Goal: Communication & Community: Answer question/provide support

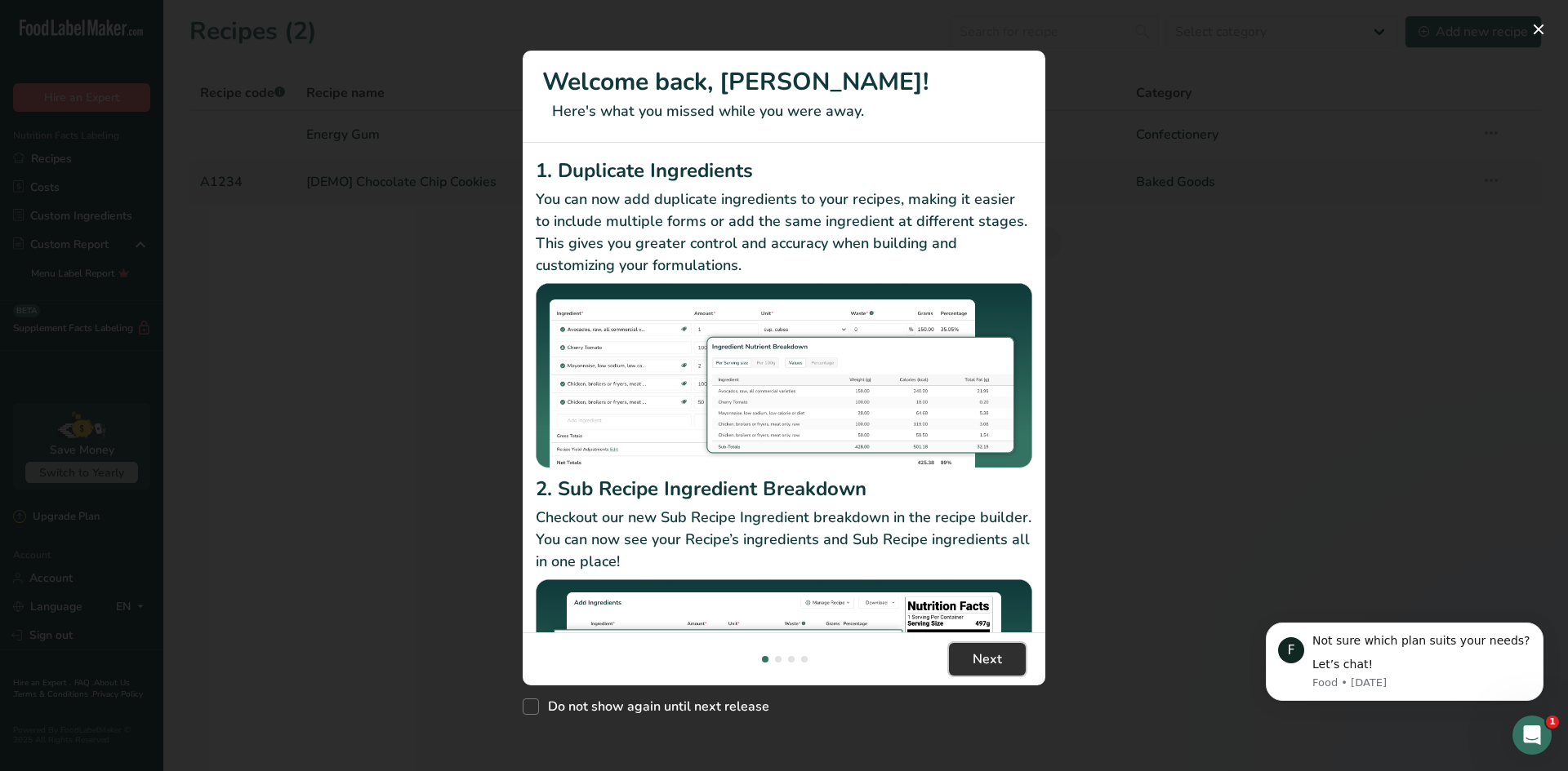
click at [1000, 665] on span "Next" at bounding box center [987, 660] width 30 height 20
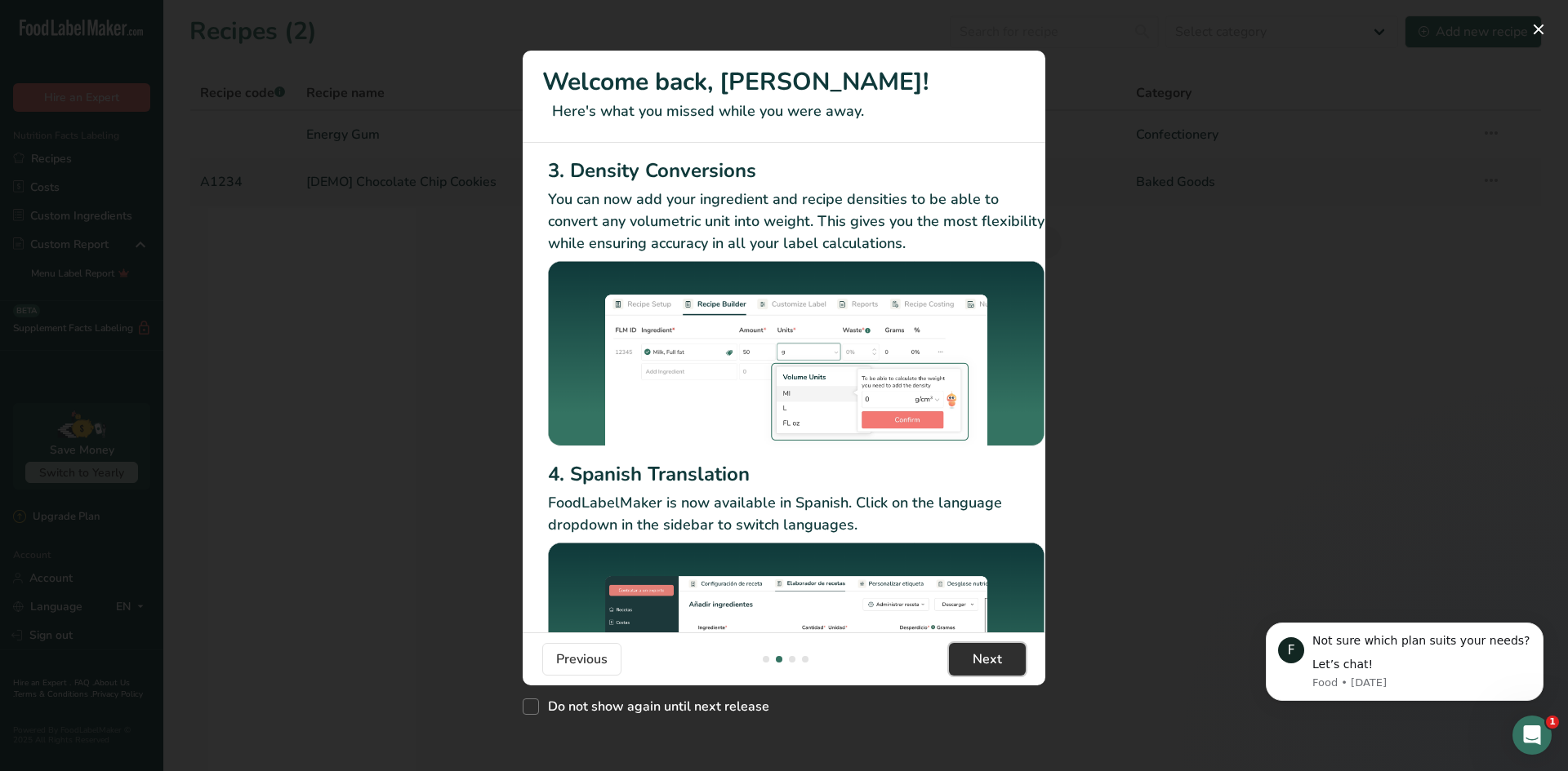
click at [1000, 661] on span "Next" at bounding box center [987, 660] width 30 height 20
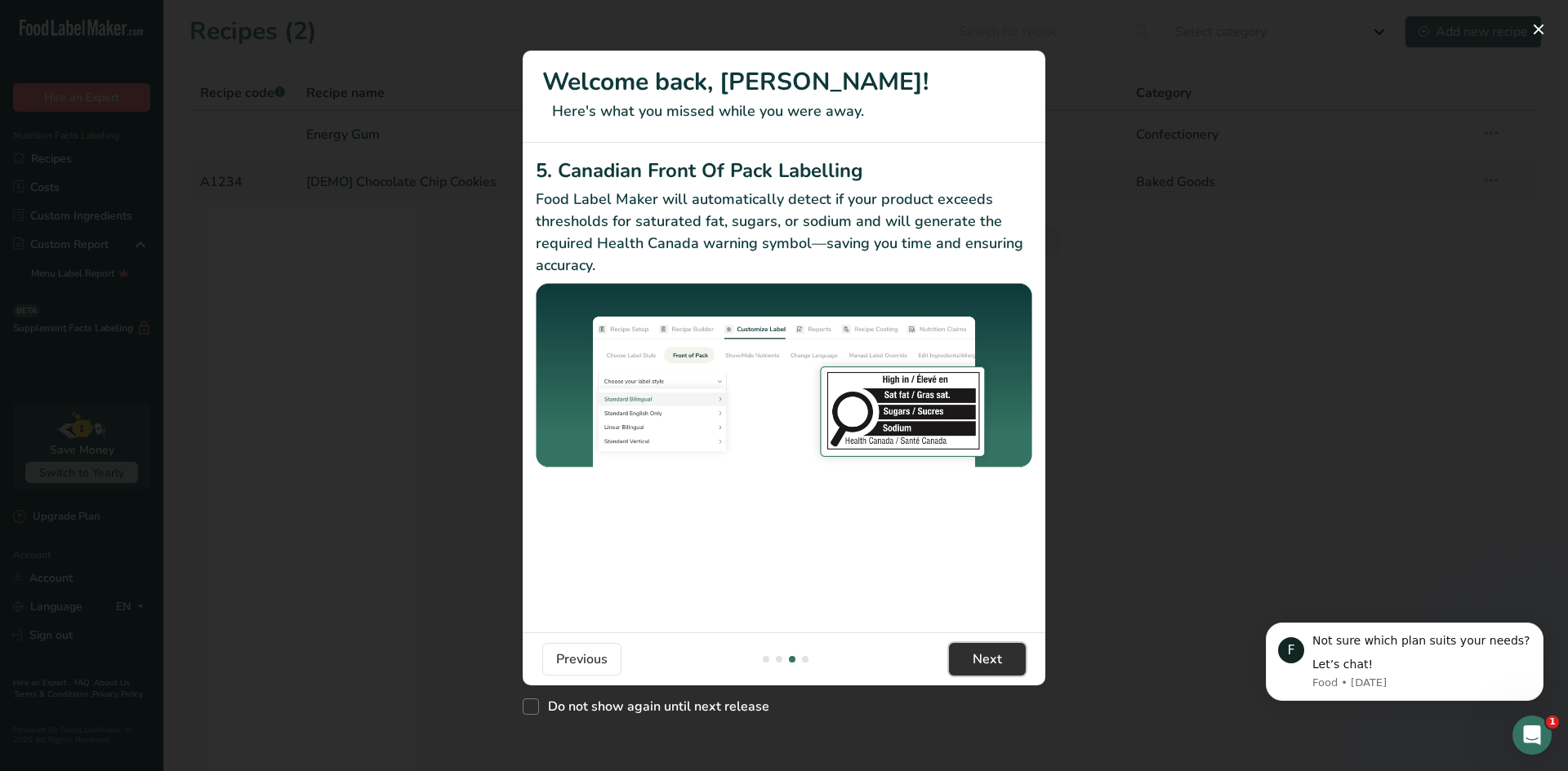
click at [1000, 661] on span "Next" at bounding box center [987, 660] width 30 height 20
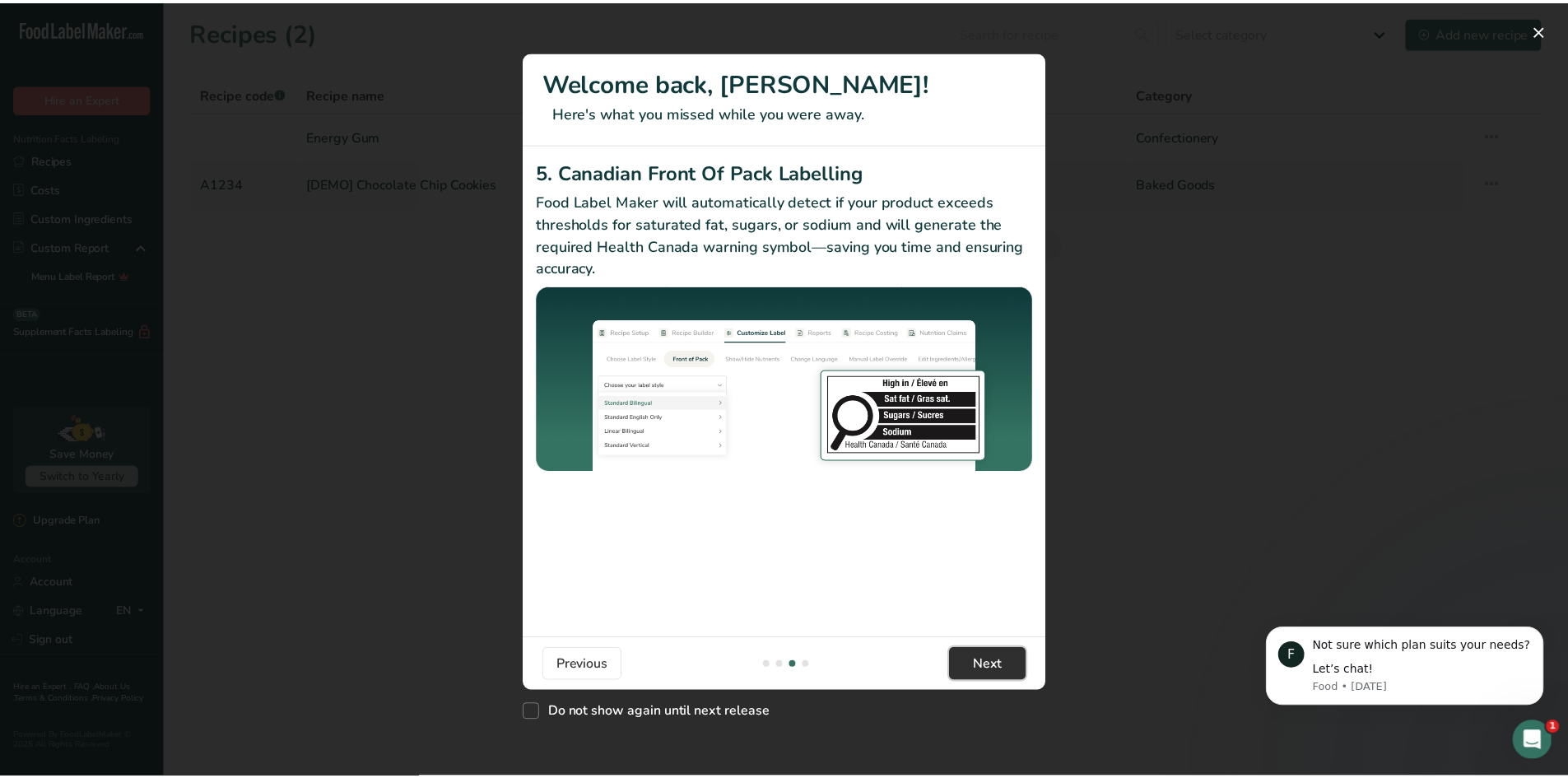
scroll to position [0, 1568]
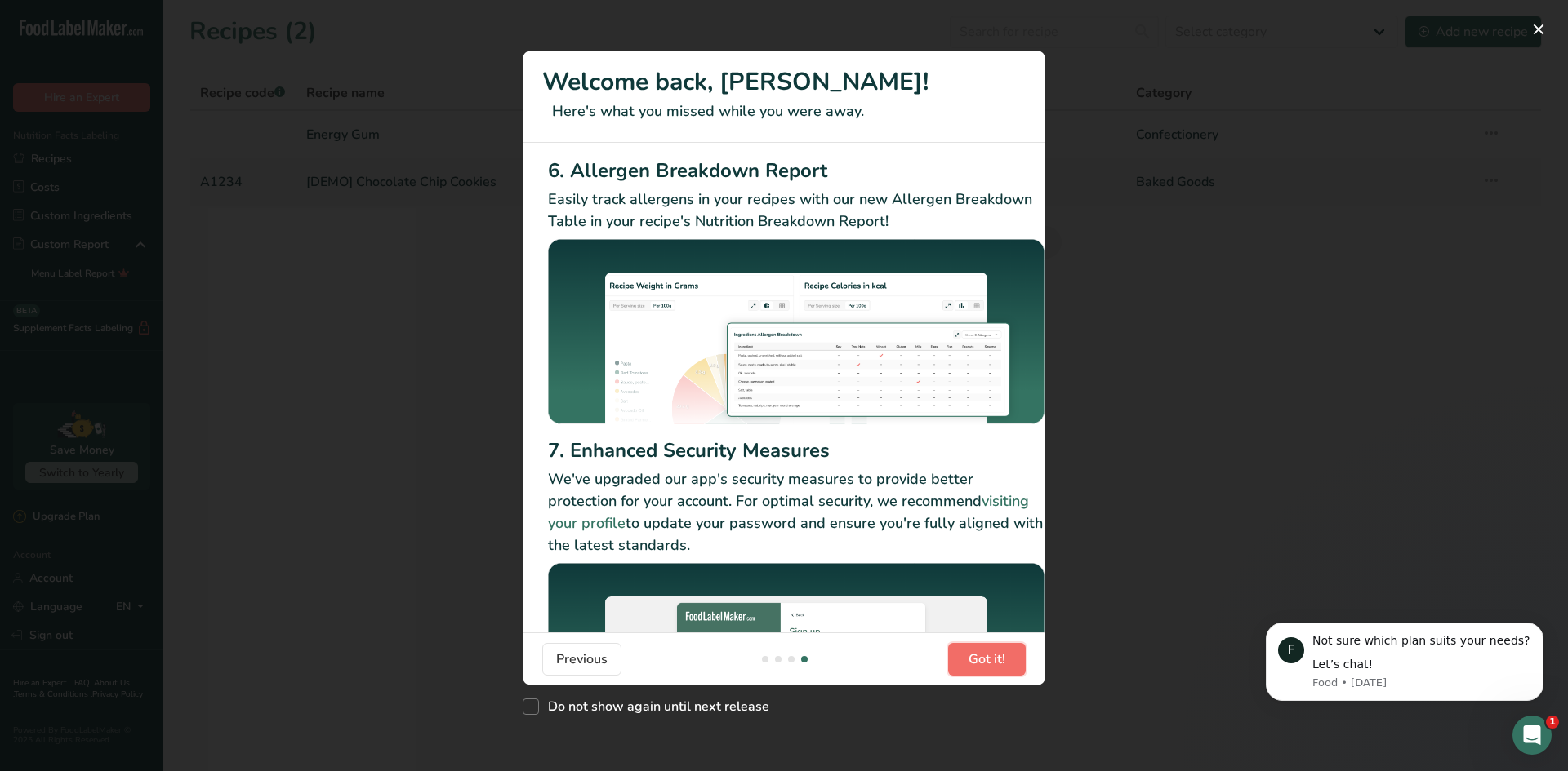
click at [1000, 661] on span "Got it!" at bounding box center [986, 660] width 37 height 20
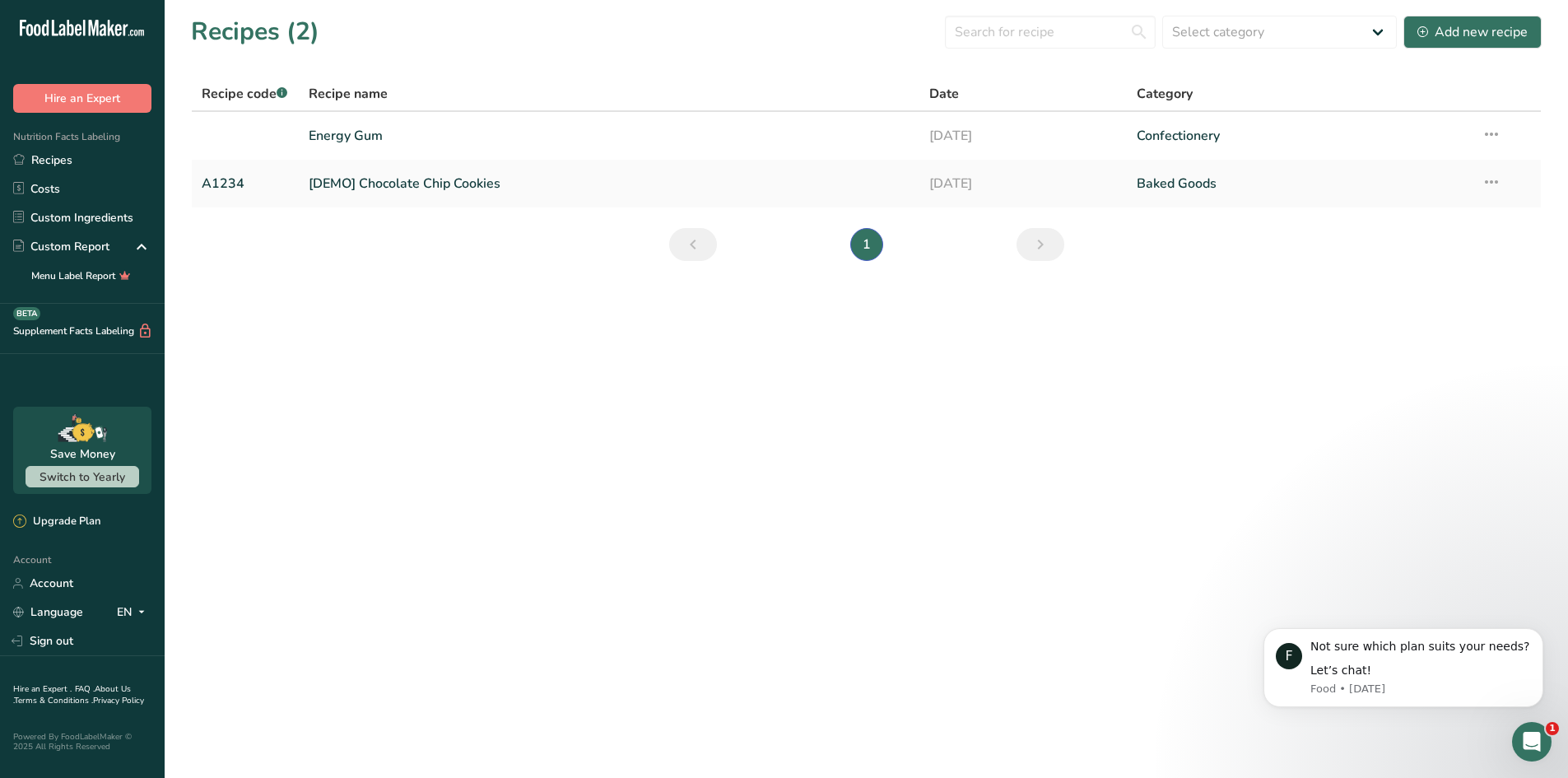
click at [1548, 760] on div "1" at bounding box center [1532, 742] width 40 height 40
click at [1538, 753] on div "Open Intercom Messenger" at bounding box center [1532, 742] width 54 height 54
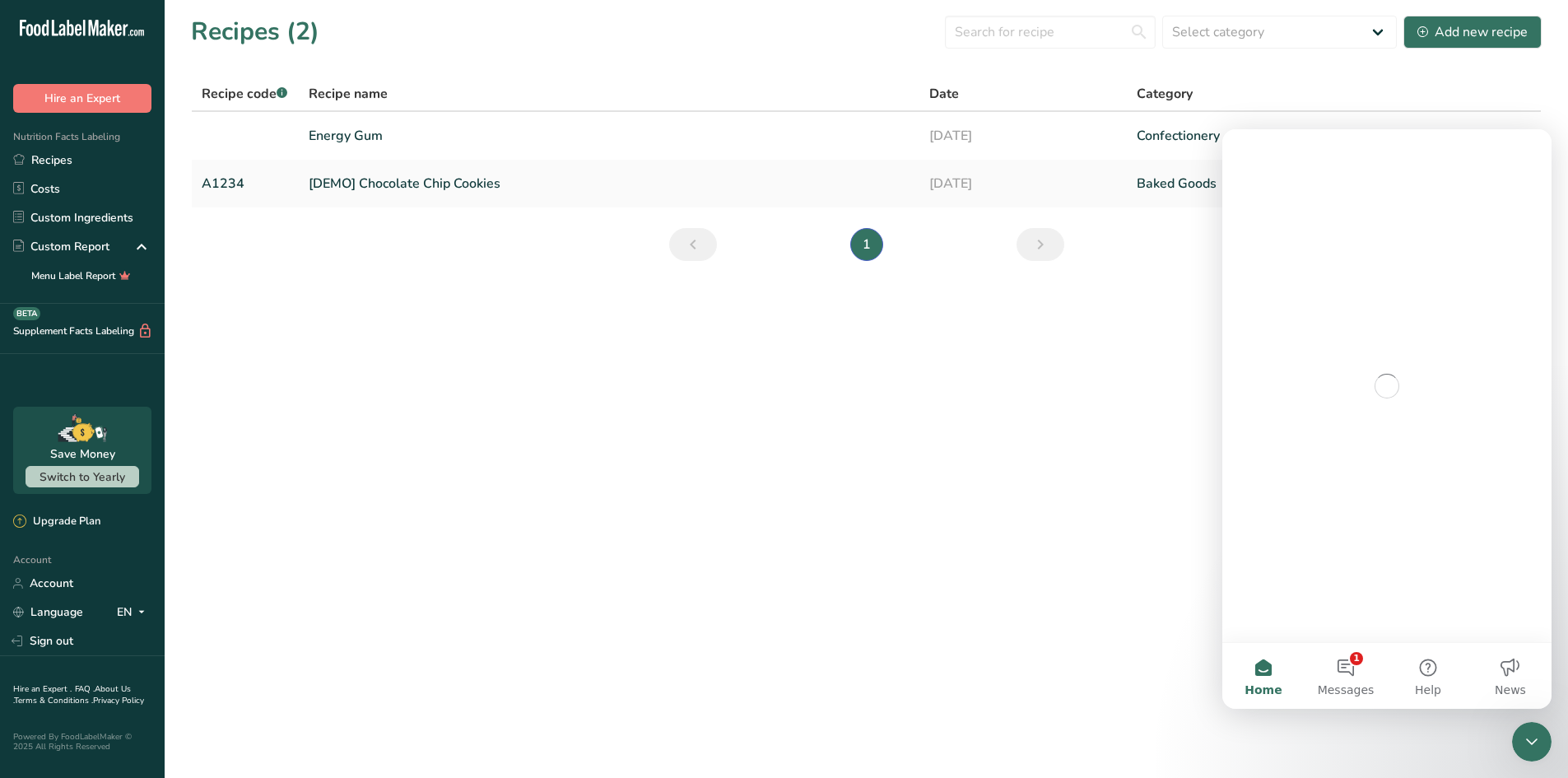
scroll to position [0, 0]
click at [1355, 674] on button "1 Messages" at bounding box center [1345, 676] width 82 height 66
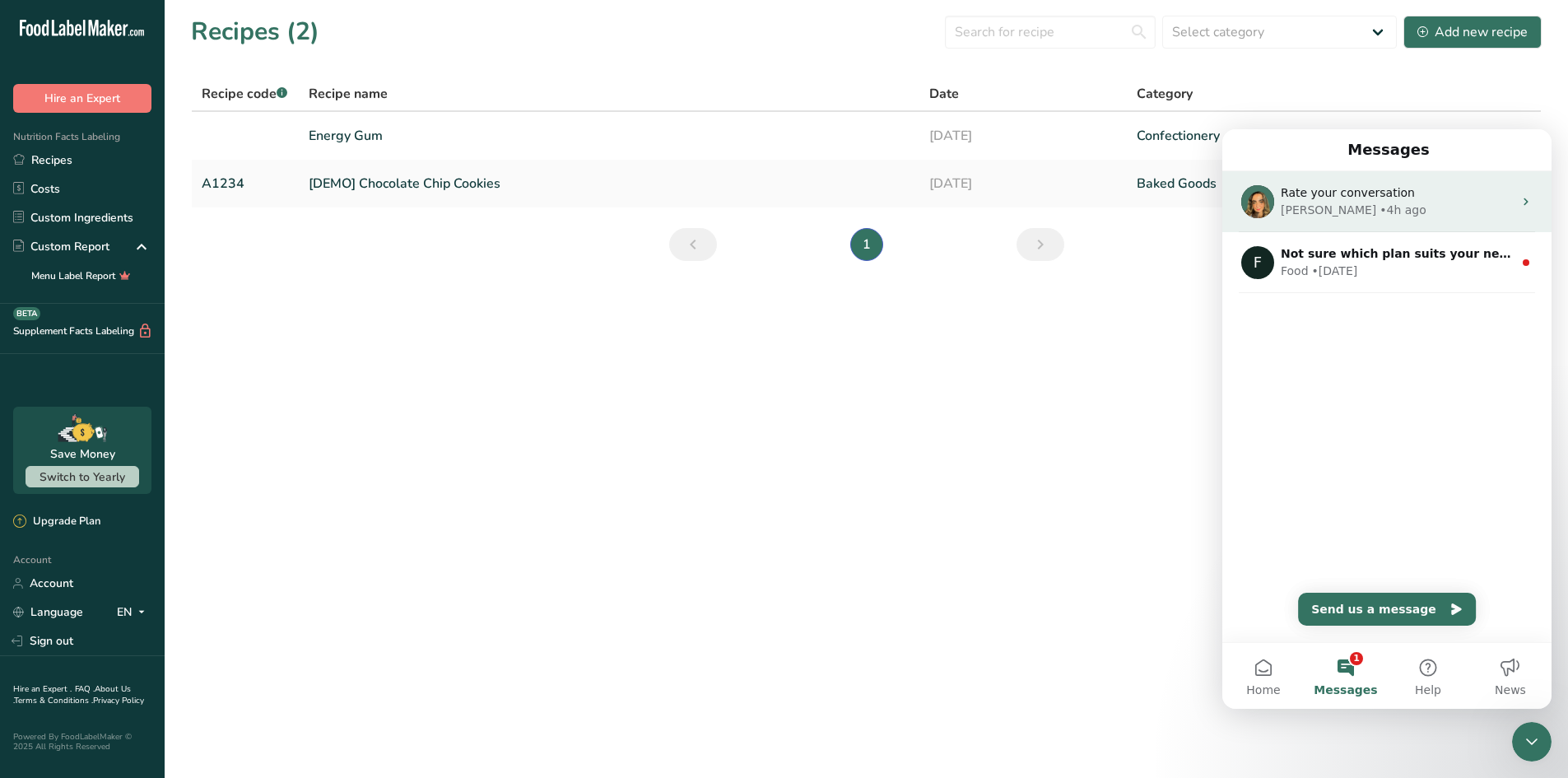
click at [1354, 197] on span "Rate your conversation" at bounding box center [1348, 192] width 134 height 14
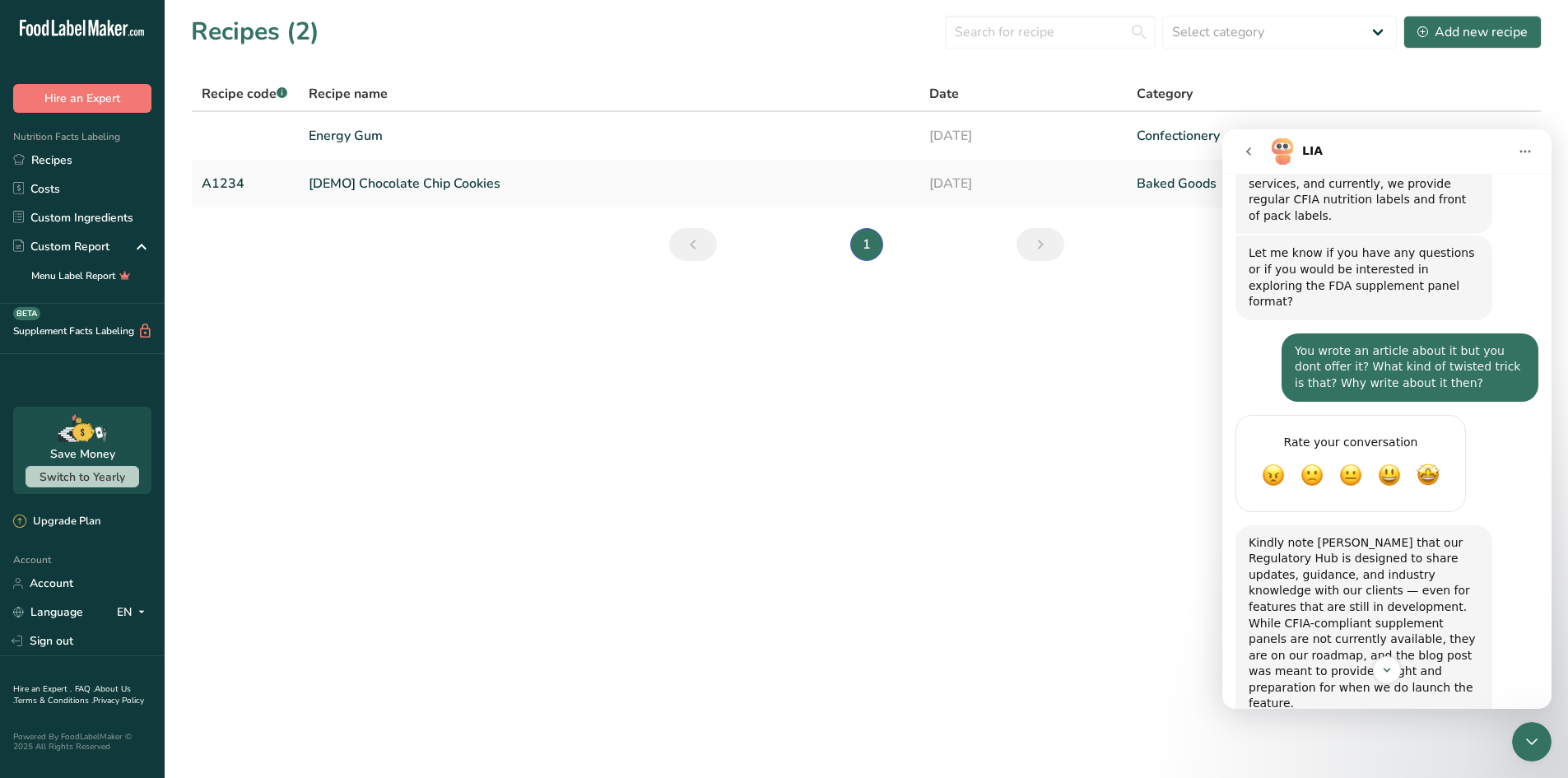
scroll to position [945, 0]
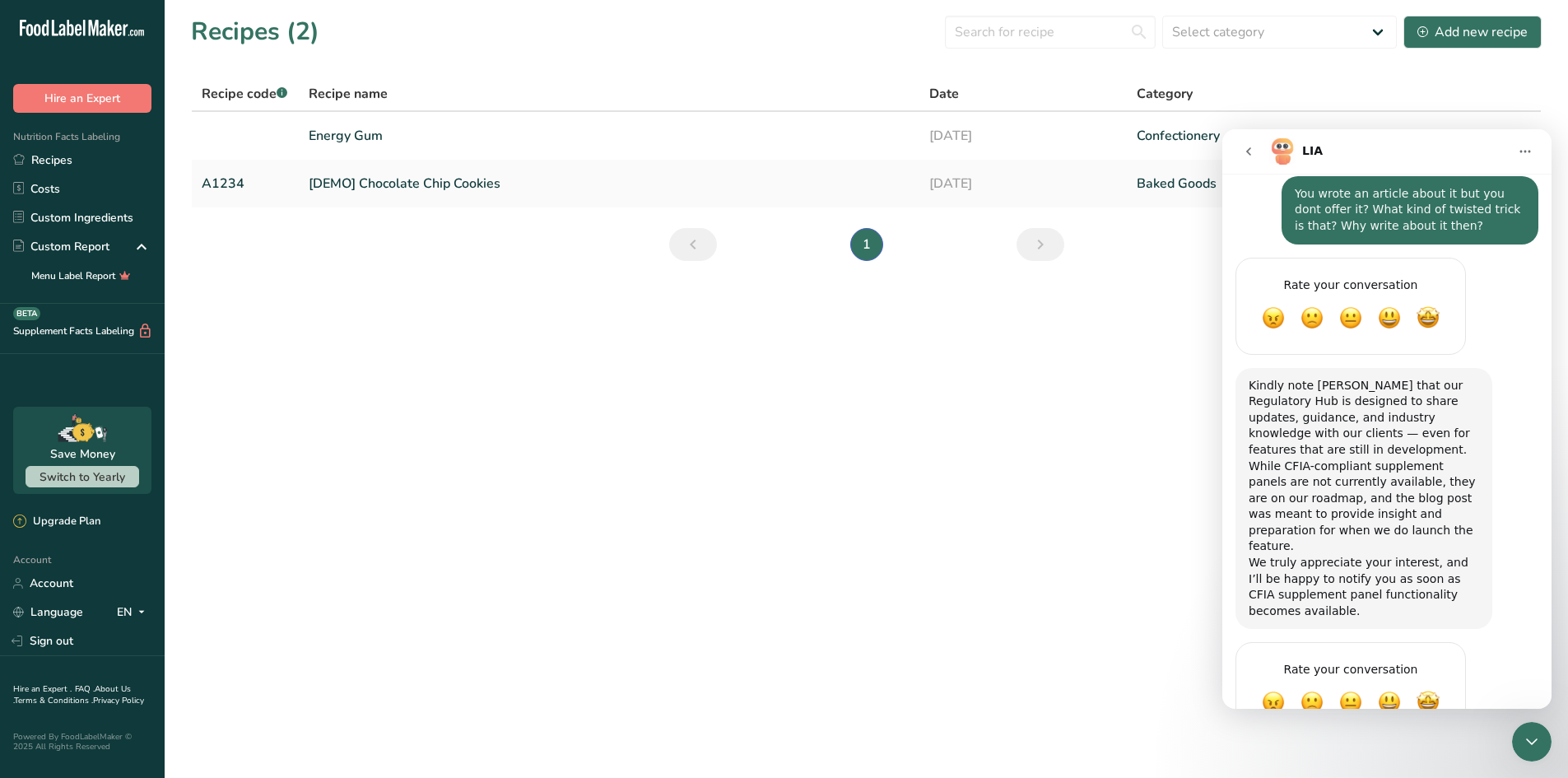
click at [1352, 679] on div "Rate your conversation Terrible Bad OK Great Amazing" at bounding box center [1387, 700] width 303 height 117
click at [1309, 566] on div "Kindly note [PERSON_NAME] that our Regulatory Hub is designed to share updates,…" at bounding box center [1387, 505] width 303 height 275
click at [1300, 642] on div "Rate your conversation Terrible Bad OK Great Amazing" at bounding box center [1351, 690] width 231 height 97
click at [1342, 659] on div "Rate your conversation" at bounding box center [1351, 669] width 196 height 20
click at [1304, 688] on span "Bad" at bounding box center [1312, 703] width 30 height 30
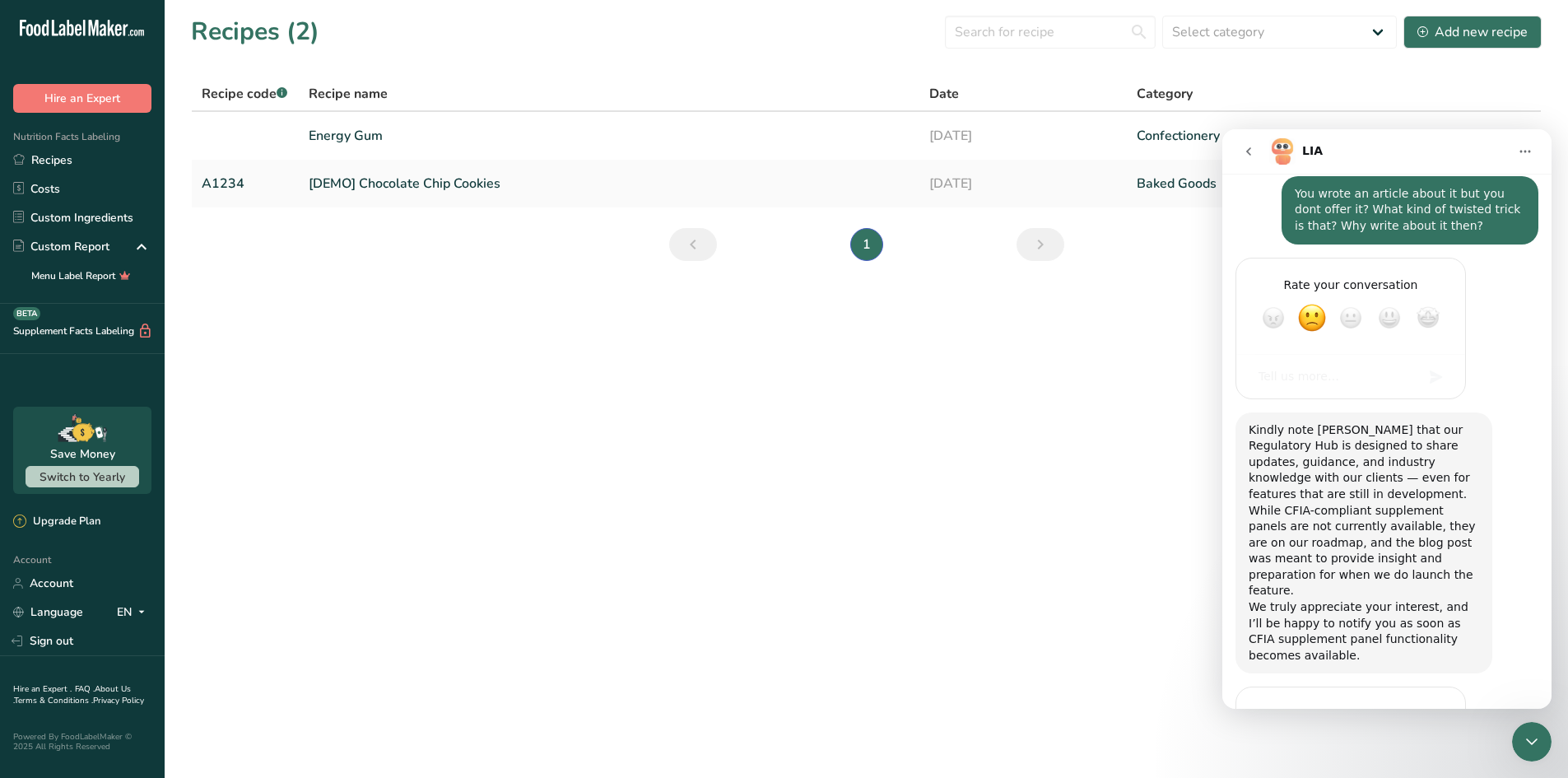
scroll to position [1033, 0]
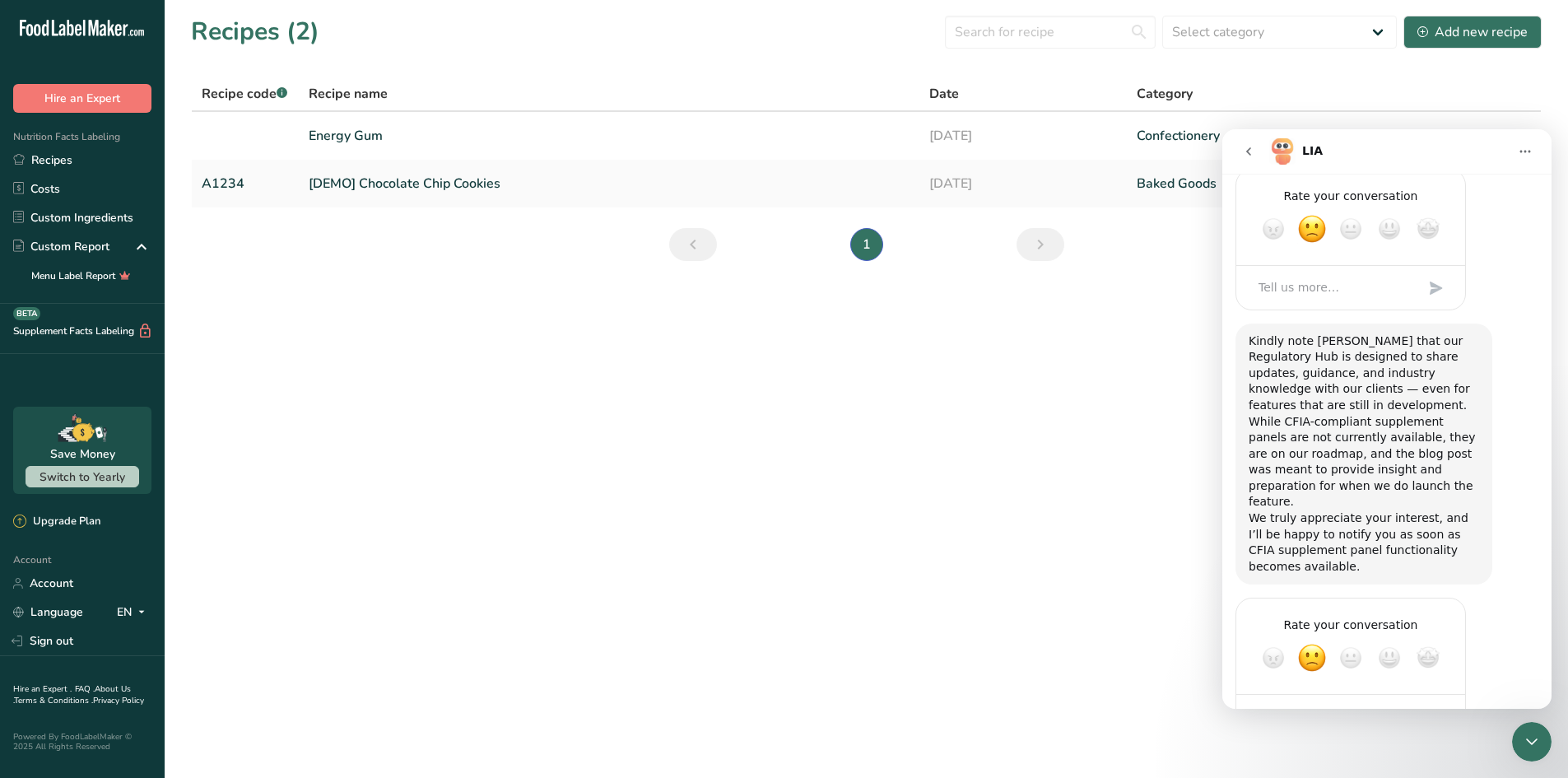
click at [1292, 699] on textarea "Tell us more…" at bounding box center [1334, 716] width 171 height 35
click at [1286, 512] on div "Kindly note [PERSON_NAME] that our Regulatory Hub is designed to share updates,…" at bounding box center [1364, 454] width 257 height 262
click at [1291, 511] on div "We truly appreciate your interest, and I’ll be happy to notify you as soon as C…" at bounding box center [1363, 543] width 231 height 64
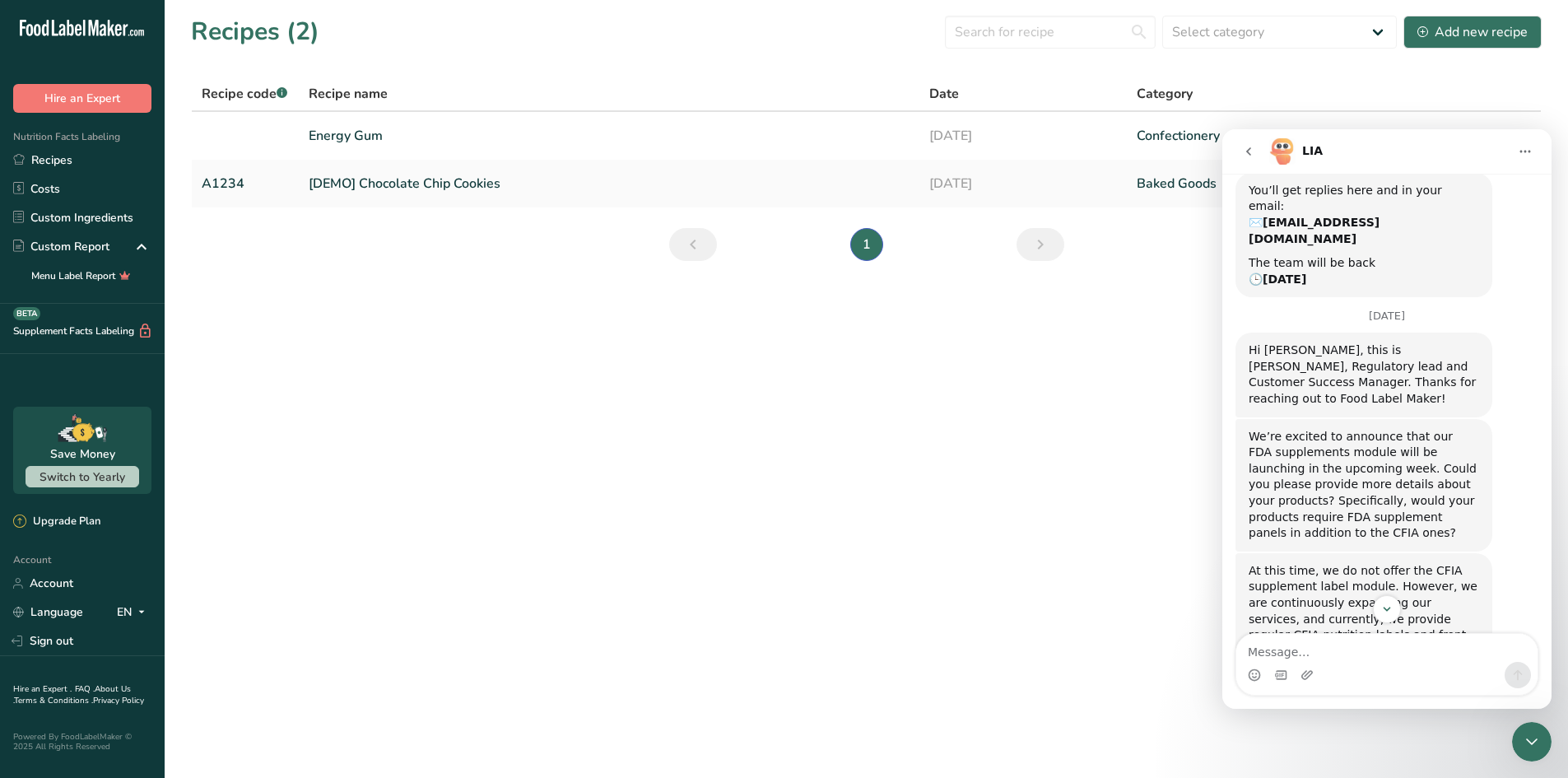
scroll to position [338, 0]
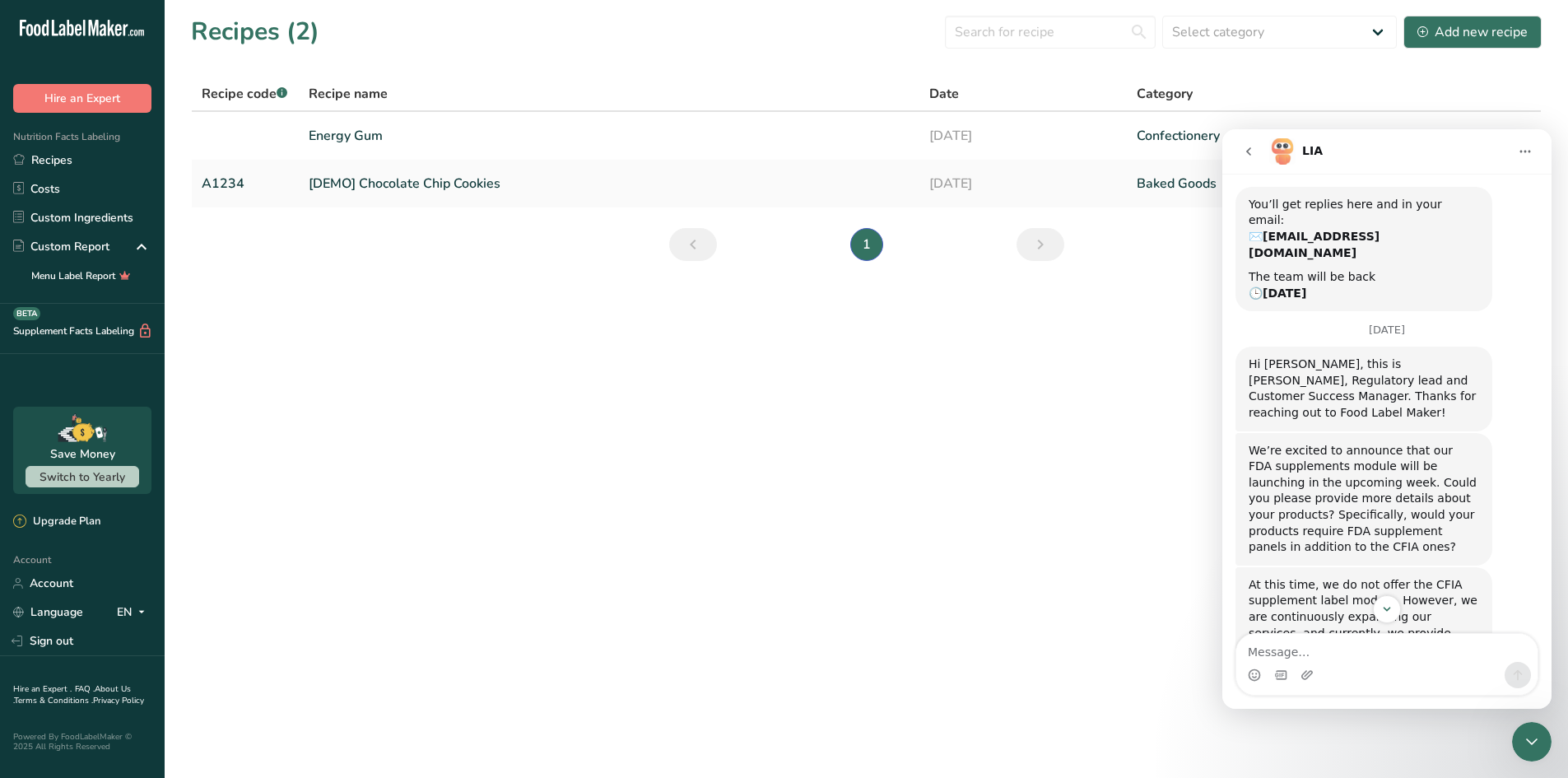
click at [1257, 149] on button "go back" at bounding box center [1248, 151] width 32 height 32
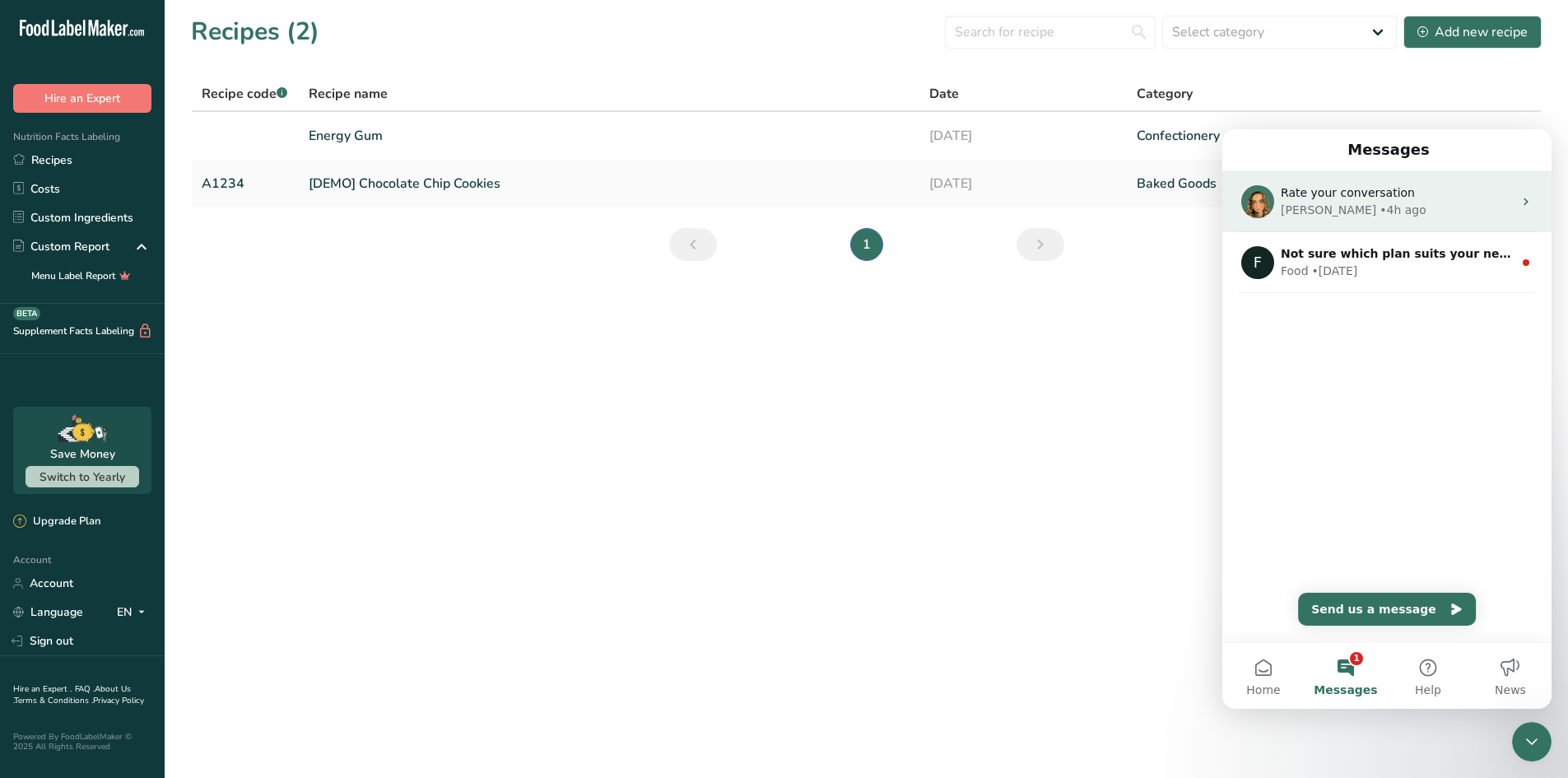
click at [1398, 213] on div "[PERSON_NAME] • 4h ago" at bounding box center [1397, 210] width 232 height 17
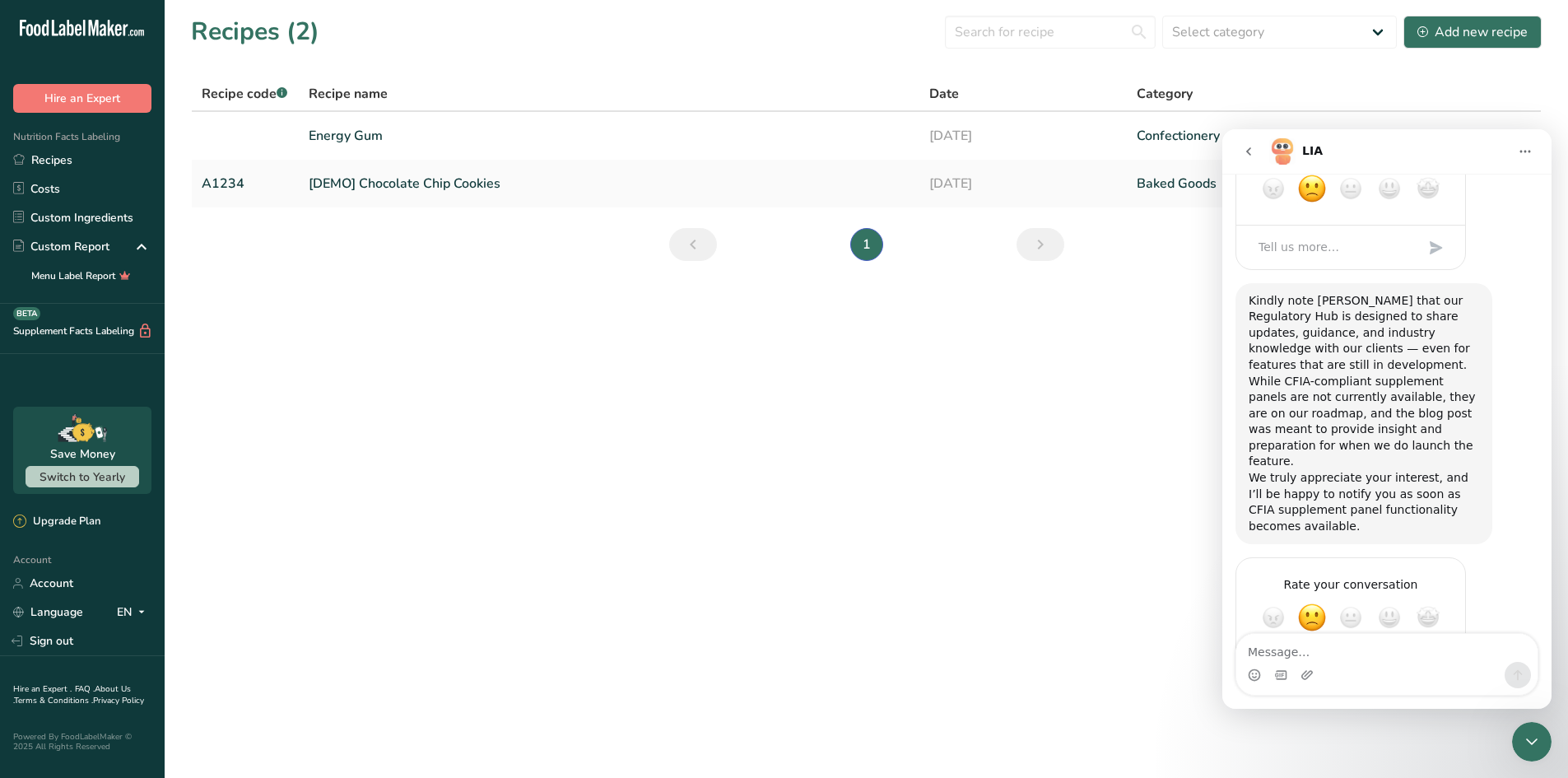
scroll to position [1092, 0]
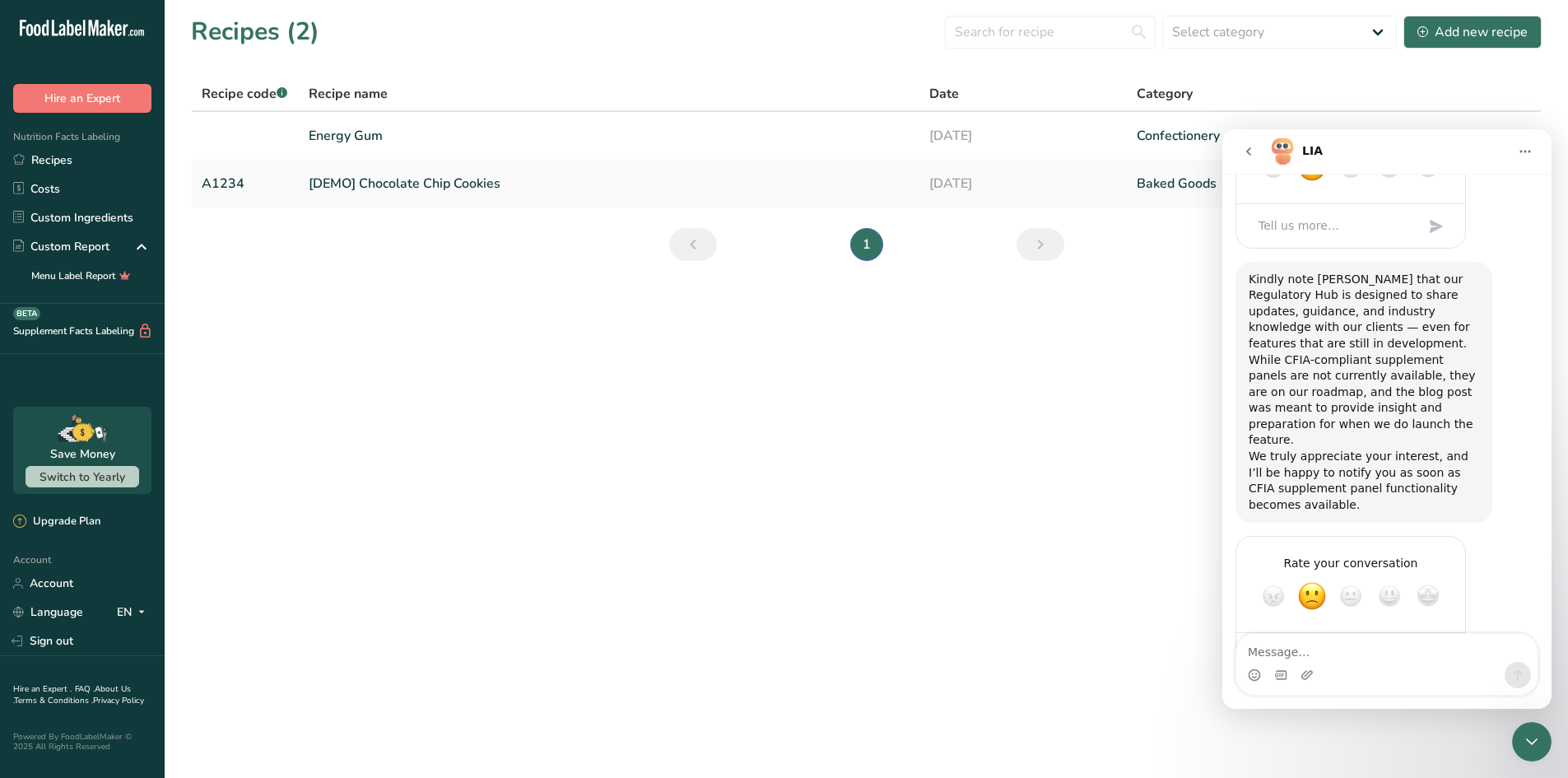
click at [1264, 646] on textarea "Message…" at bounding box center [1387, 648] width 301 height 28
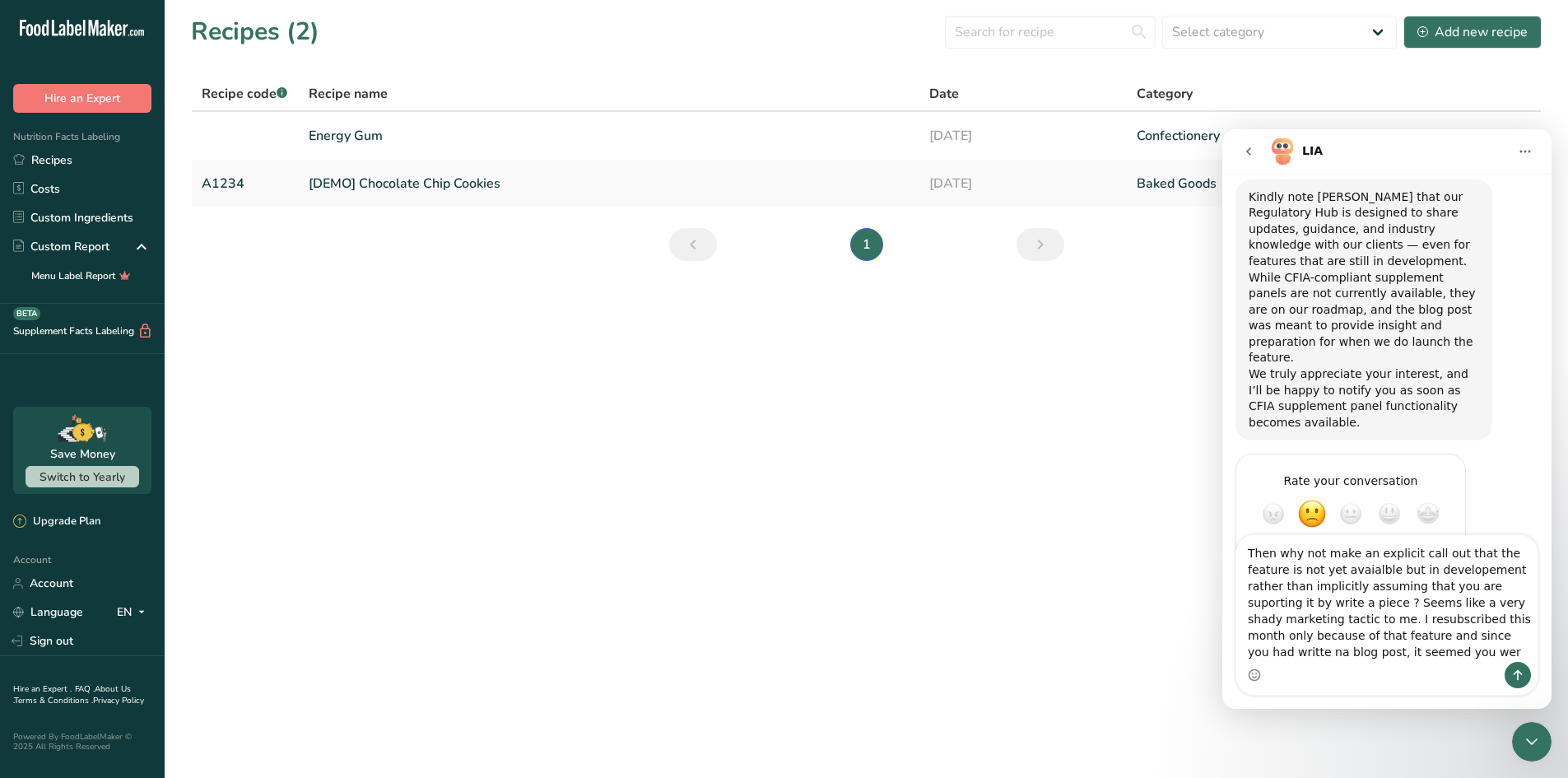
scroll to position [1192, 0]
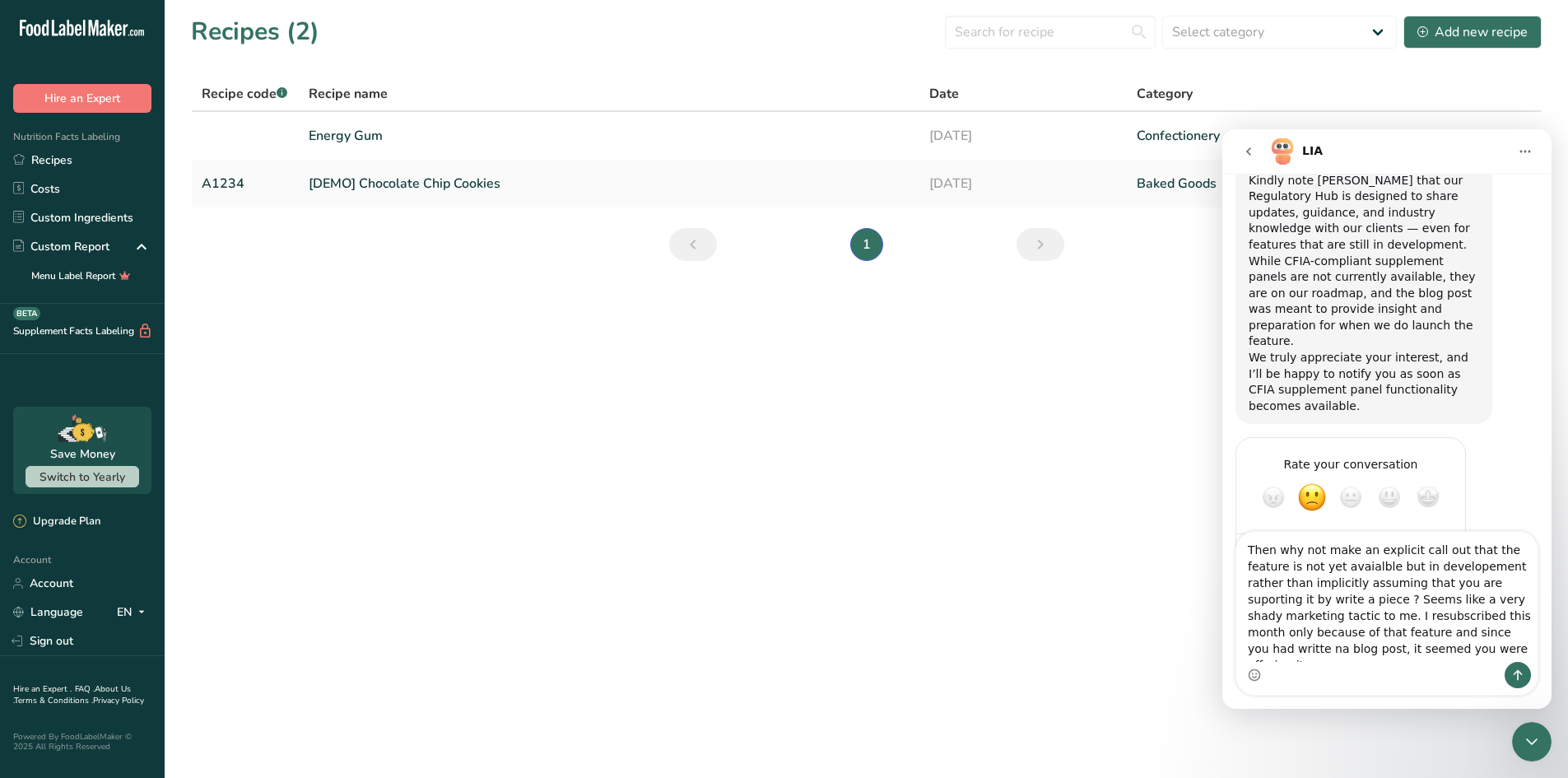
click at [1320, 576] on textarea "Then why not make an explicit call out that the feature is not yet avaialble bu…" at bounding box center [1387, 597] width 301 height 130
drag, startPoint x: 1402, startPoint y: 561, endPoint x: 1405, endPoint y: 570, distance: 9.5
drag, startPoint x: 1374, startPoint y: 635, endPoint x: 1362, endPoint y: 644, distance: 15.0
click at [1343, 639] on textarea "Then why not make an explicit call out that the feature is not yet available bu…" at bounding box center [1387, 597] width 301 height 130
click at [1382, 635] on textarea "Then why not make an explicit call out that the feature is not yet available bu…" at bounding box center [1387, 597] width 301 height 130
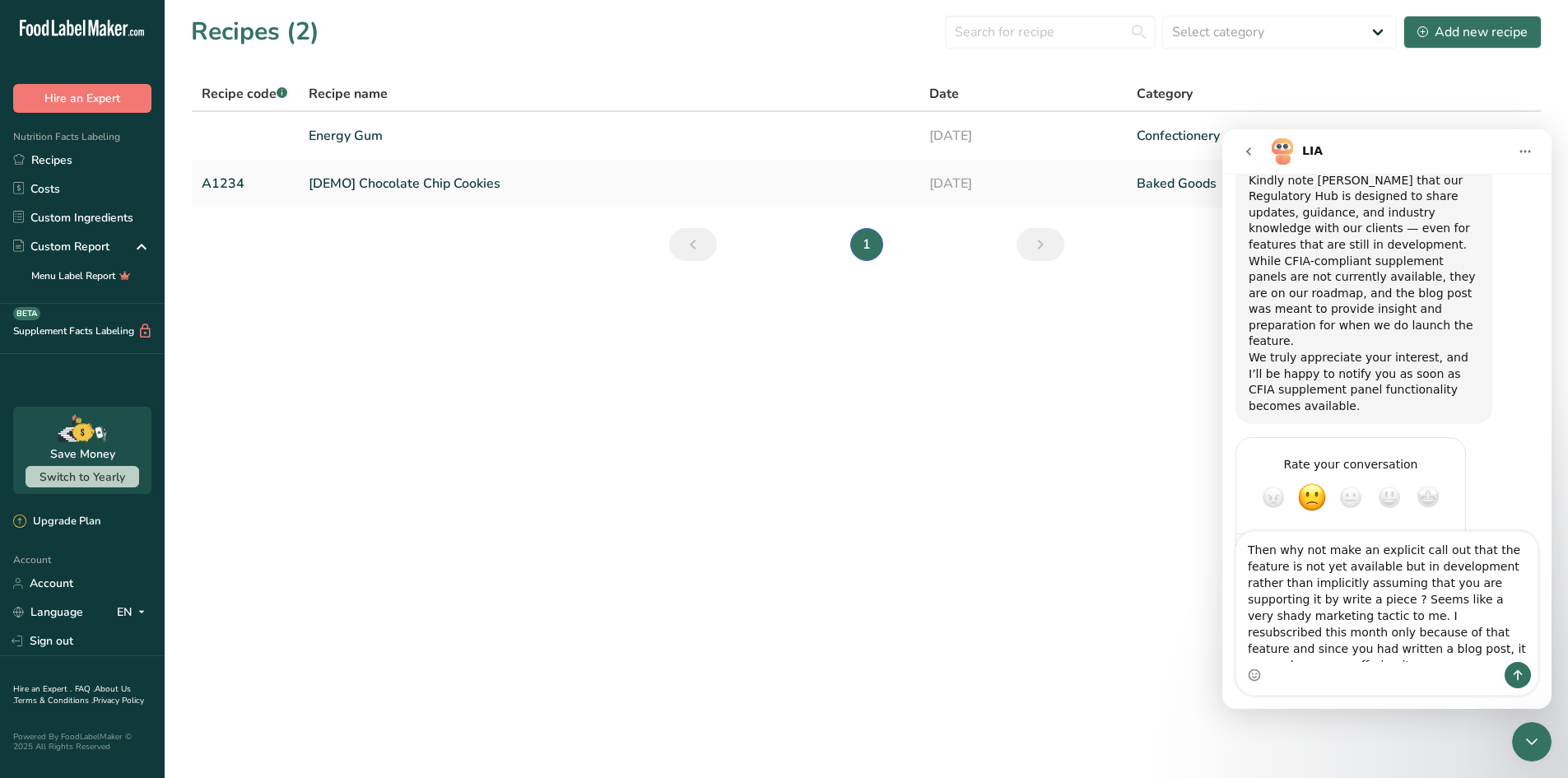
click at [1400, 669] on div "Intercom messenger" at bounding box center [1387, 675] width 301 height 26
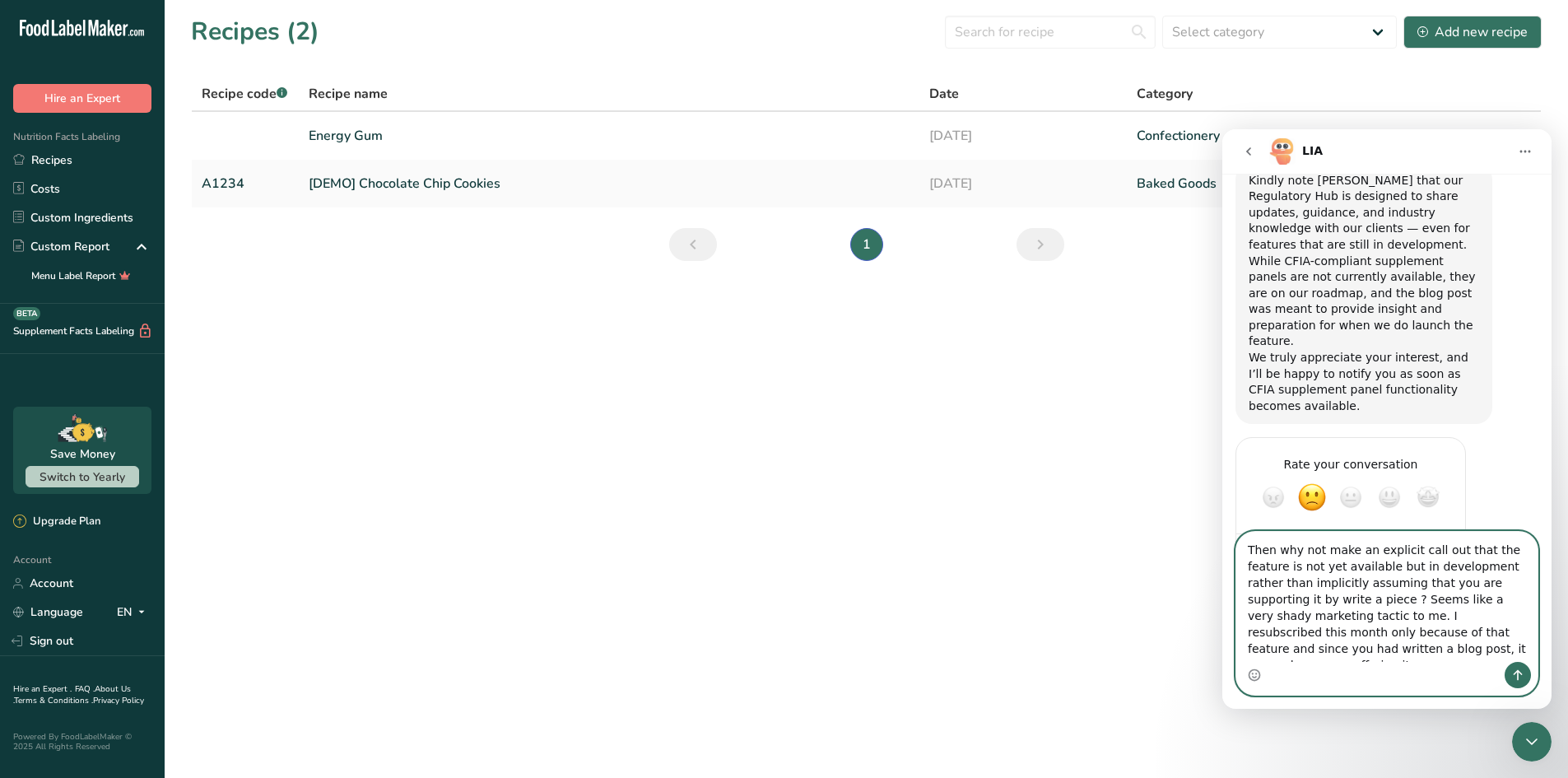
click at [1362, 660] on textarea "Then why not make an explicit call out that the feature is not yet available bu…" at bounding box center [1387, 597] width 301 height 130
click at [1379, 640] on textarea "Then why not make an explicit call out that the feature is not yet available bu…" at bounding box center [1387, 597] width 301 height 130
click at [1381, 642] on textarea "Then why not make an explicit call out that the feature is not yet available bu…" at bounding box center [1387, 597] width 301 height 130
click at [1384, 640] on textarea "Then why not make an explicit call out that the feature is not yet available bu…" at bounding box center [1387, 597] width 301 height 130
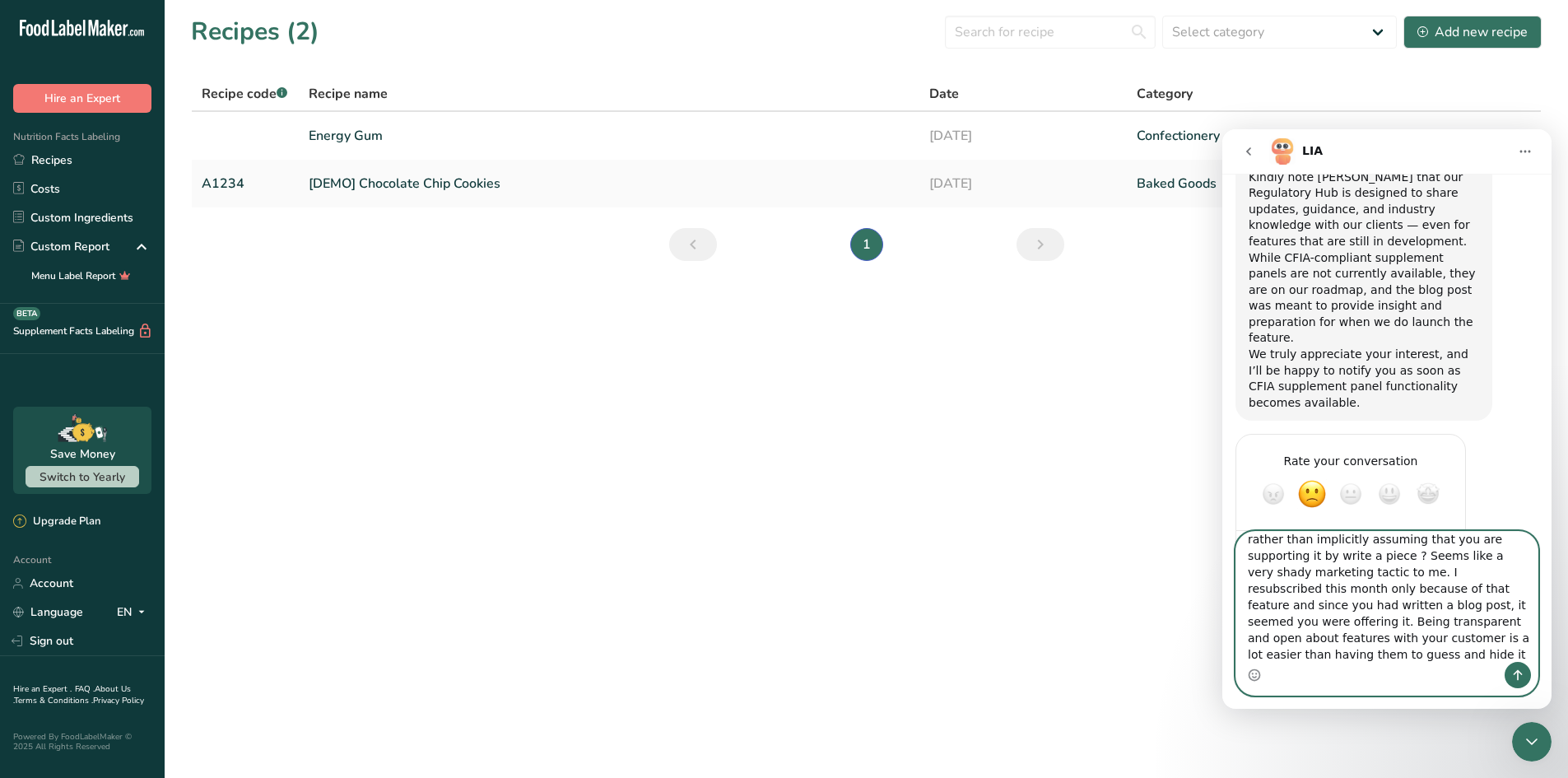
type textarea "Then why not make an explicit call out that the feature is not yet available bu…"
click at [1511, 677] on icon "Send a message…" at bounding box center [1517, 675] width 14 height 14
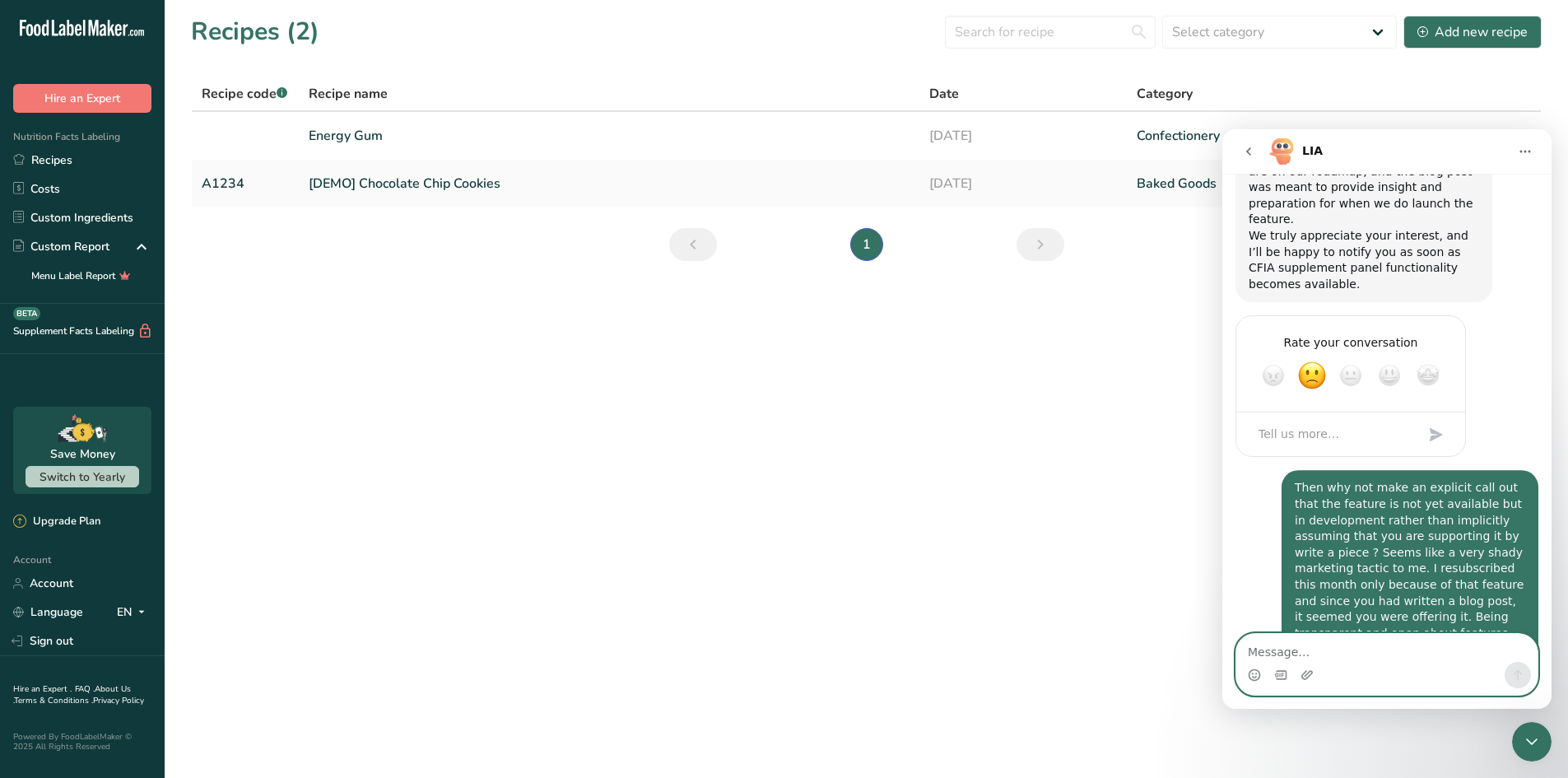
scroll to position [1319, 0]
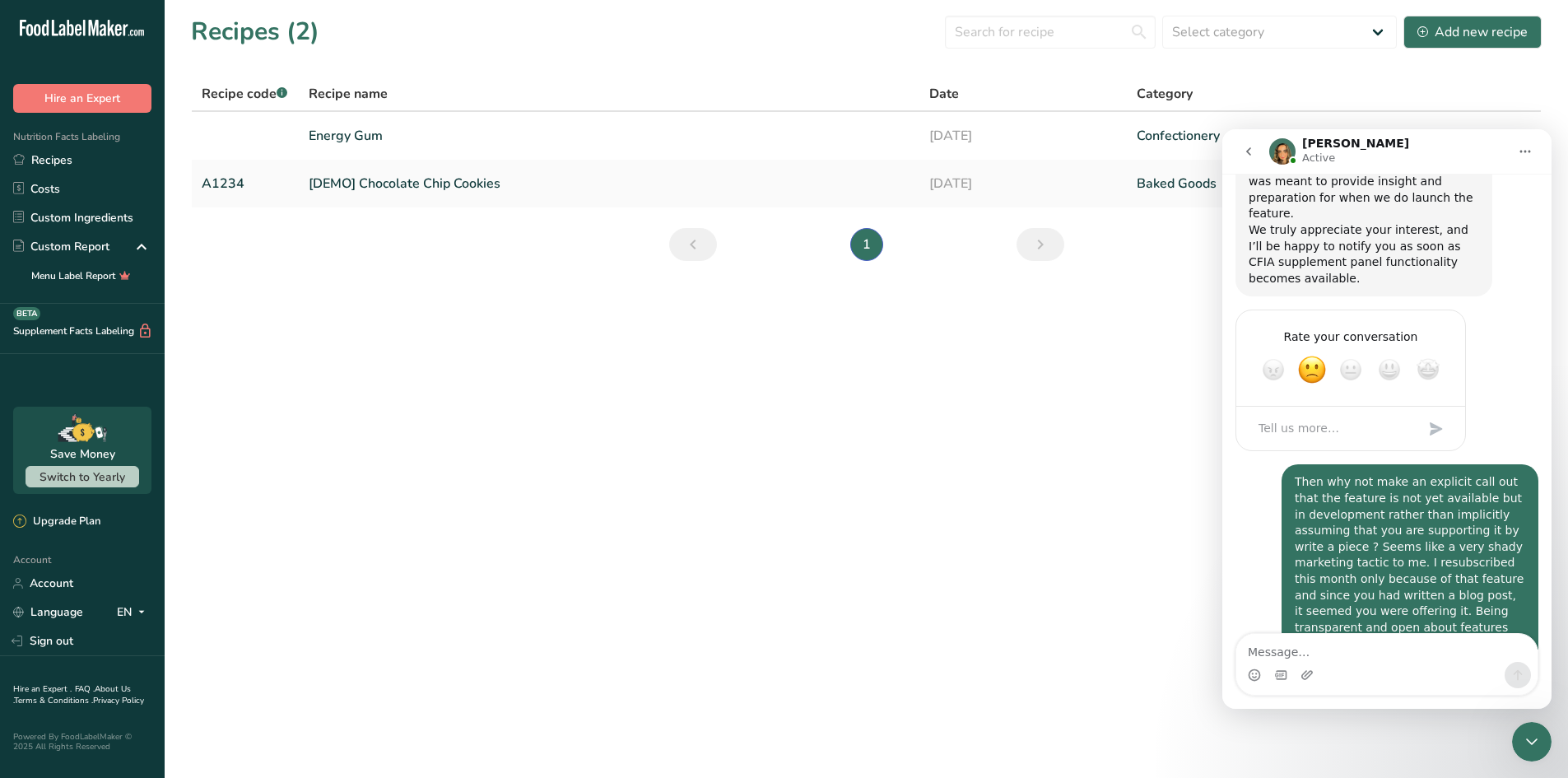
click at [1256, 149] on button "go back" at bounding box center [1248, 151] width 32 height 32
